Goal: Information Seeking & Learning: Learn about a topic

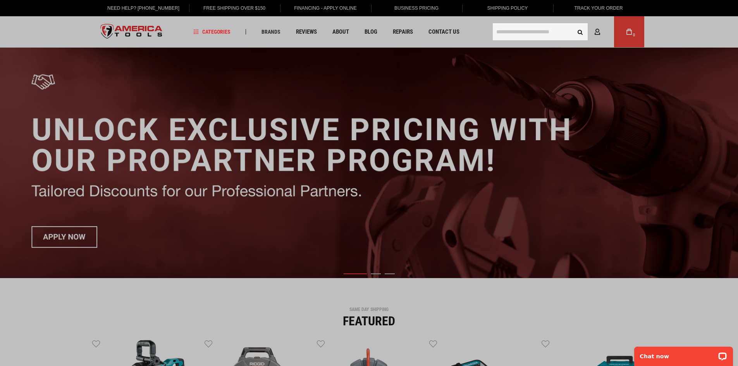
click at [536, 33] on input "text" at bounding box center [540, 31] width 95 height 17
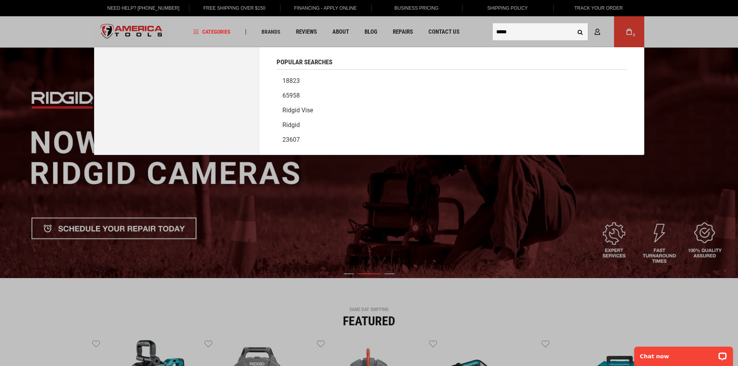
type input "*****"
click at [573, 24] on button "Search" at bounding box center [580, 31] width 15 height 15
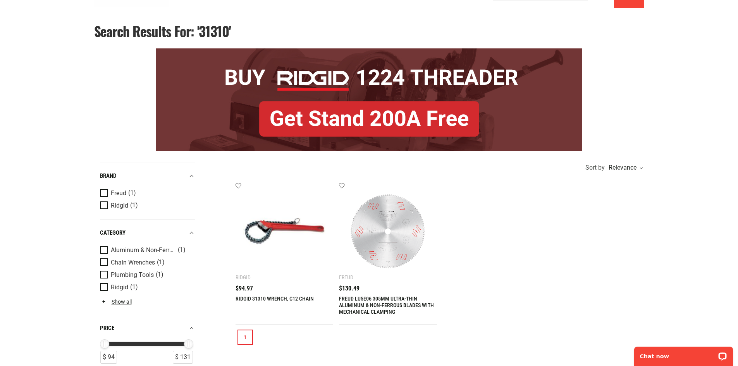
scroll to position [78, 0]
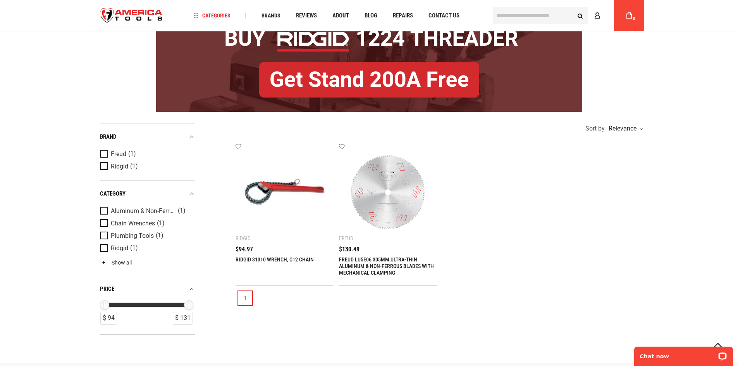
click at [281, 196] on img at bounding box center [284, 192] width 83 height 83
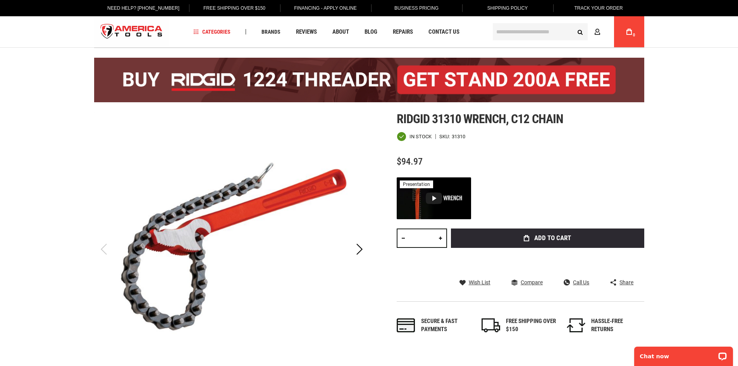
scroll to position [39, 0]
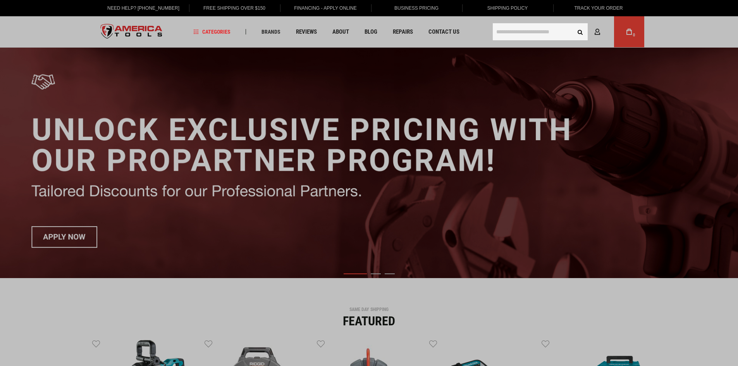
click at [548, 30] on input "text" at bounding box center [540, 31] width 95 height 17
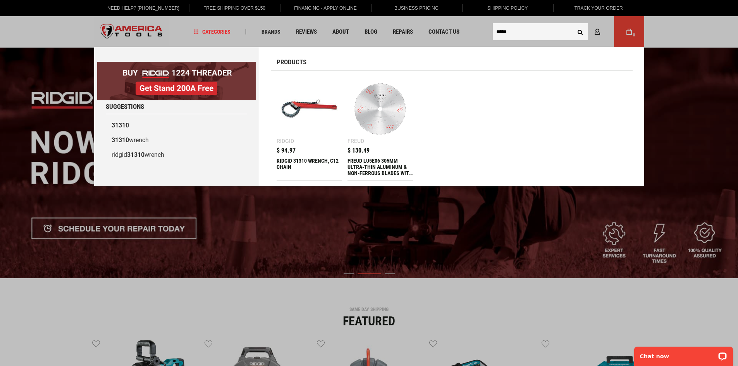
type input "*****"
click at [573, 24] on button "Search" at bounding box center [580, 31] width 15 height 15
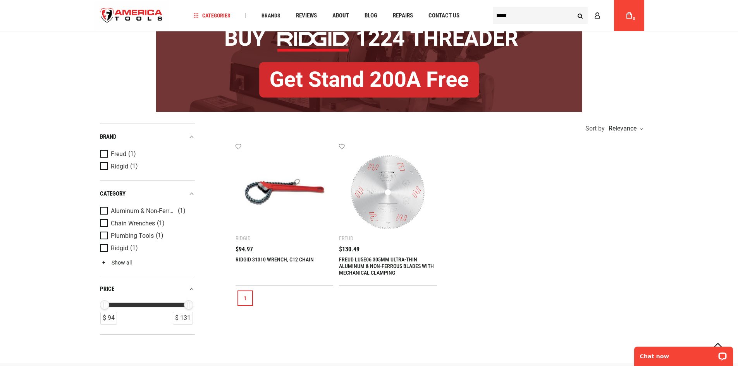
click at [288, 194] on img at bounding box center [284, 192] width 83 height 83
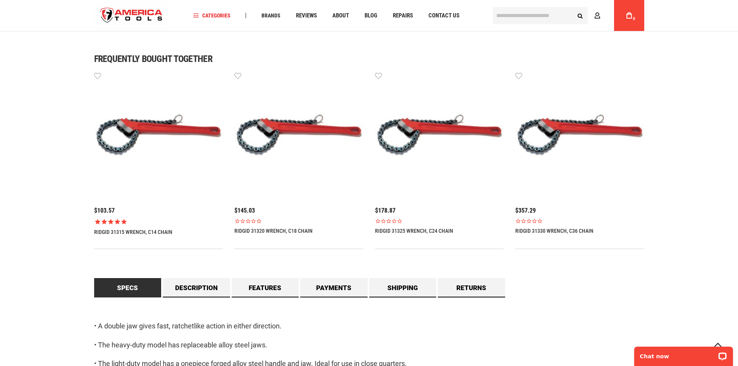
scroll to position [659, 0]
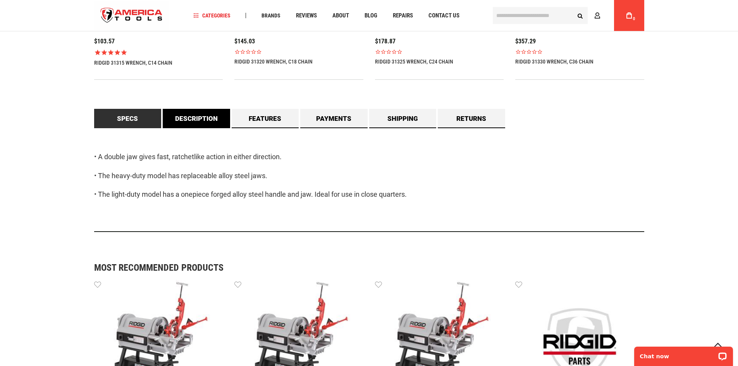
click at [202, 121] on link "Description" at bounding box center [196, 118] width 67 height 19
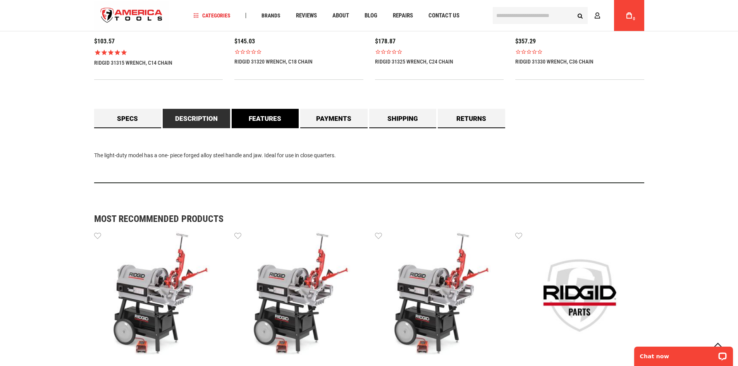
click at [264, 115] on link "Features" at bounding box center [265, 118] width 67 height 19
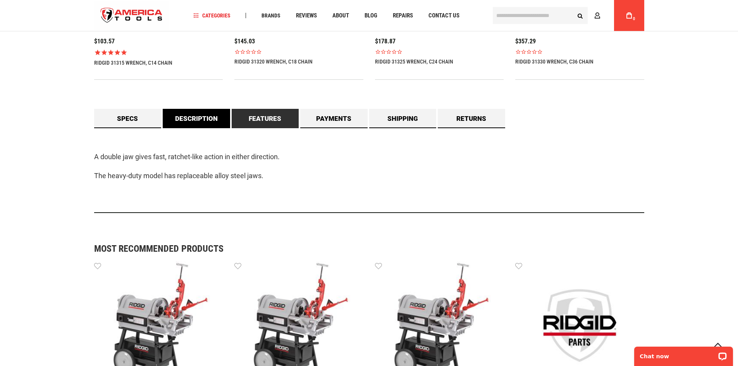
click at [187, 116] on link "Description" at bounding box center [196, 118] width 67 height 19
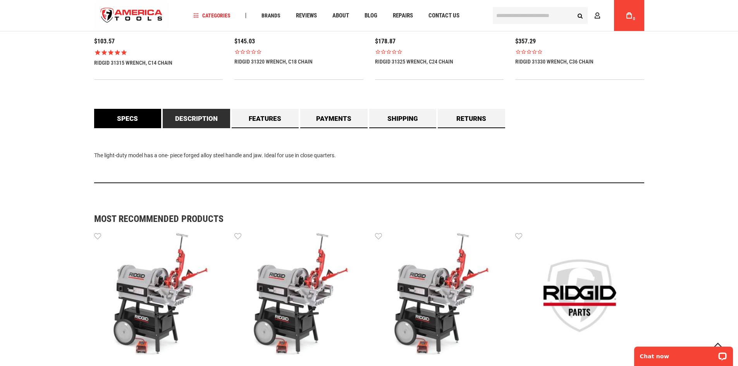
click at [143, 119] on link "Specs" at bounding box center [127, 118] width 67 height 19
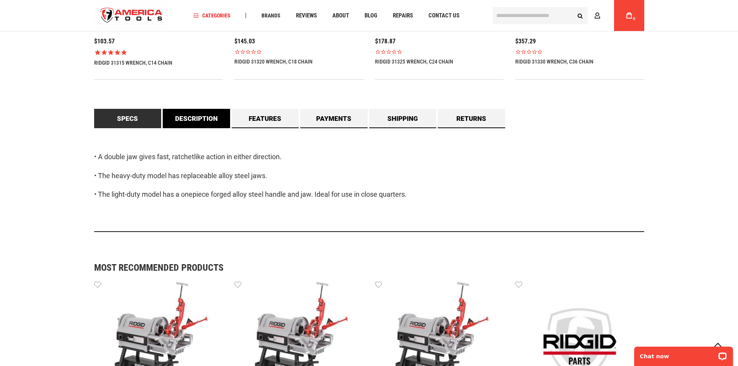
click at [189, 123] on link "Description" at bounding box center [196, 118] width 67 height 19
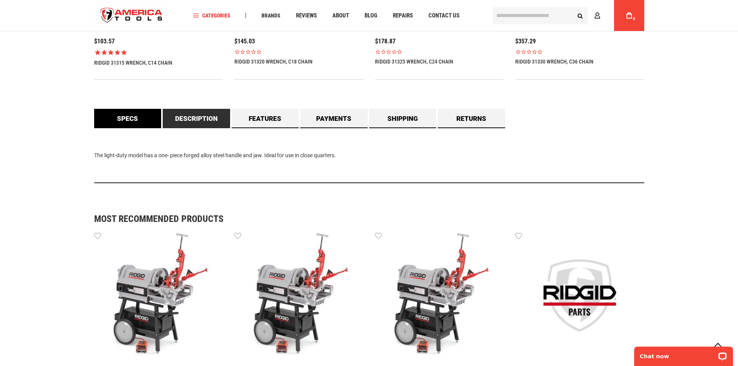
click at [130, 123] on link "Specs" at bounding box center [127, 118] width 67 height 19
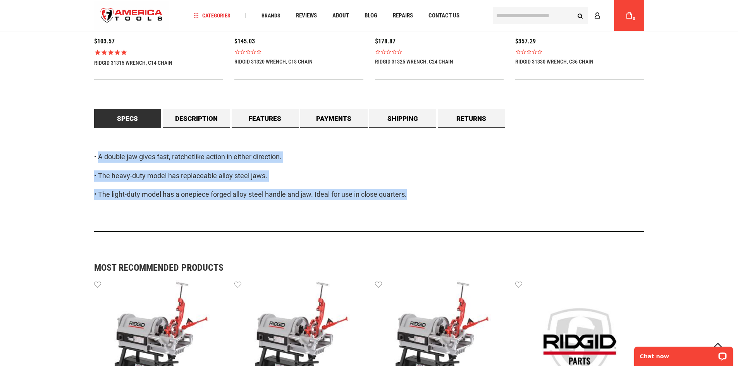
drag, startPoint x: 104, startPoint y: 153, endPoint x: 418, endPoint y: 194, distance: 316.6
click at [418, 194] on div "• A double jaw gives fast, ratchetlike action in either direction. • The heavy-…" at bounding box center [369, 180] width 550 height 104
copy div "A double jaw gives fast, ratchetlike action in either direction. • The heavy-du…"
